Goal: Find specific page/section: Find specific page/section

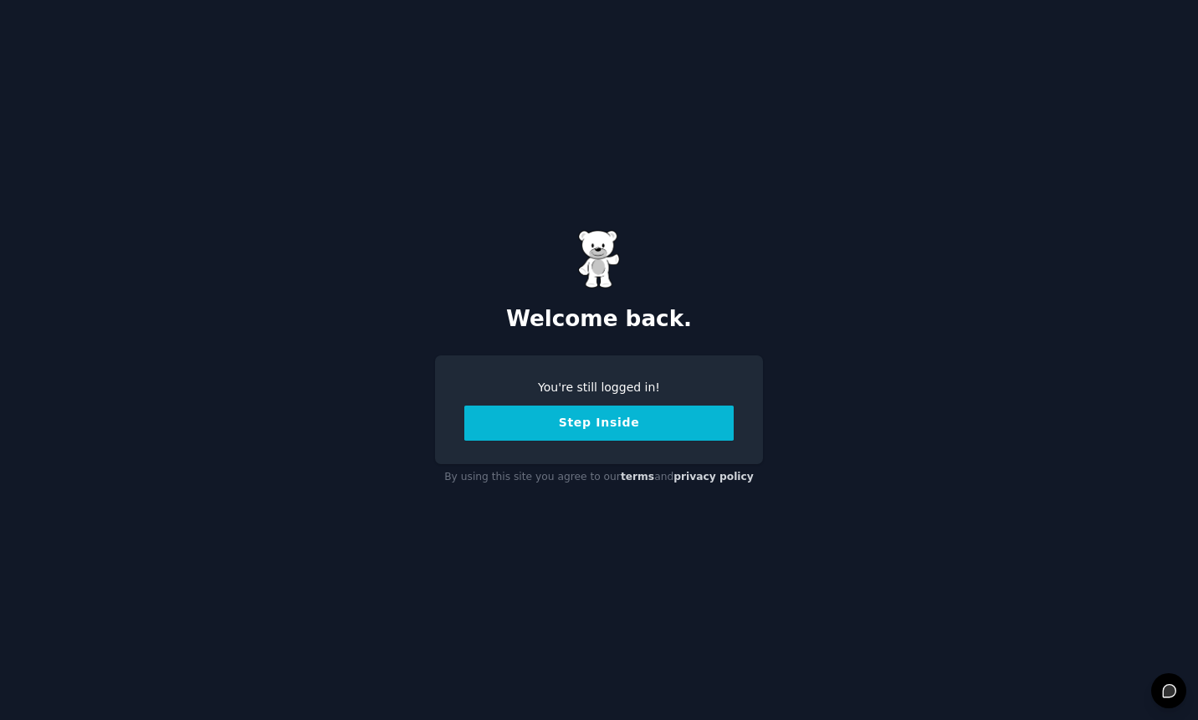
click at [636, 414] on button "Step Inside" at bounding box center [598, 423] width 269 height 35
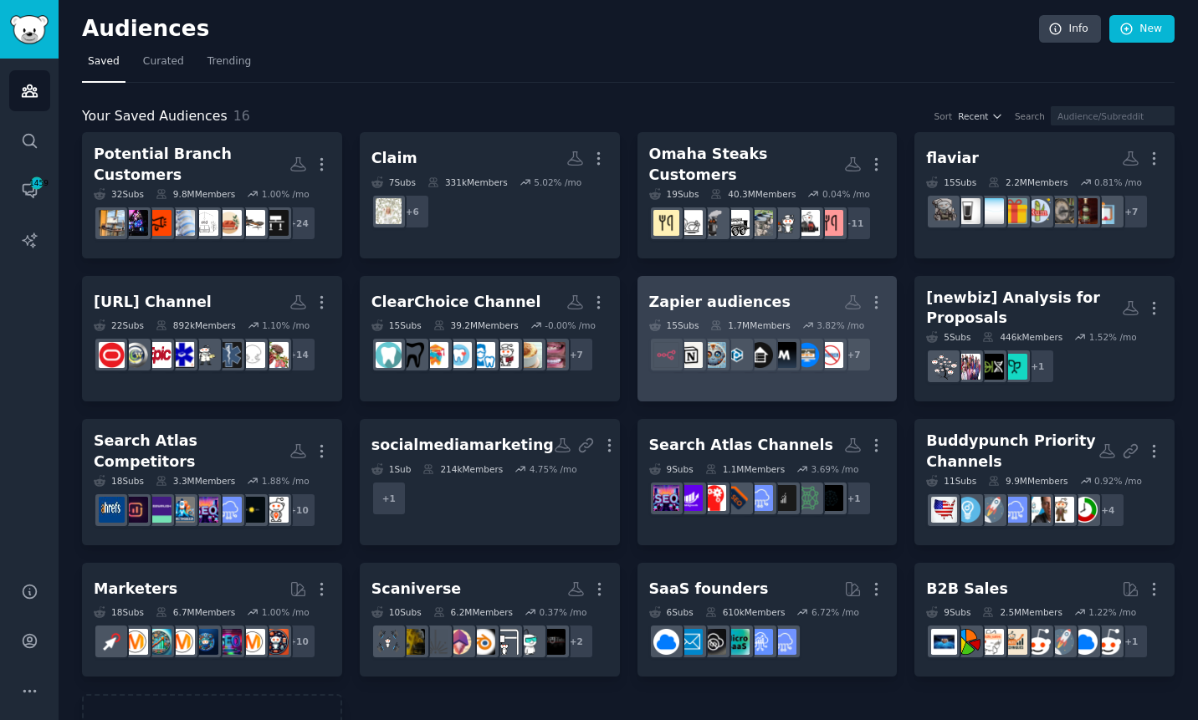
click at [806, 288] on h2 "Zapier audiences More" at bounding box center [767, 302] width 237 height 29
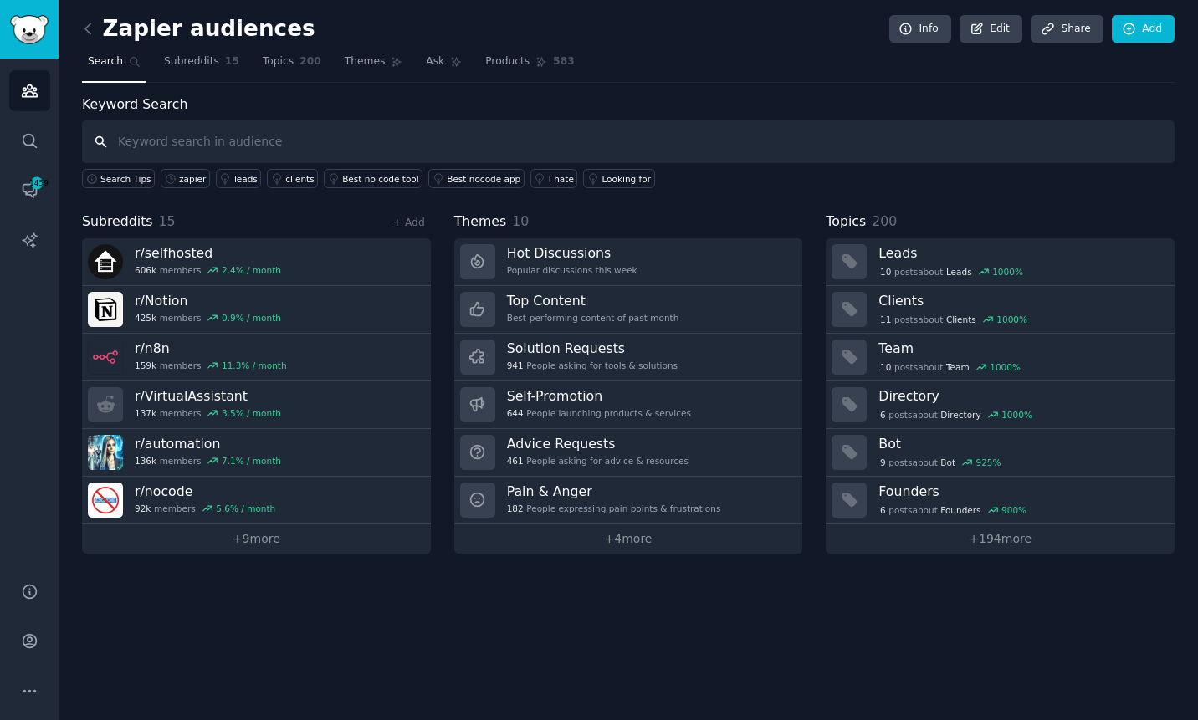
click at [289, 143] on input "text" at bounding box center [628, 141] width 1092 height 43
type input "automation"
